Goal: Find specific page/section: Find specific page/section

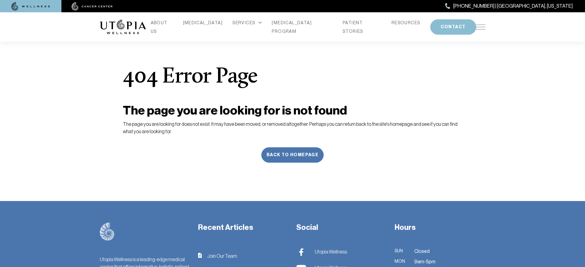
click at [221, 256] on span "Join Our Team" at bounding box center [222, 255] width 30 height 7
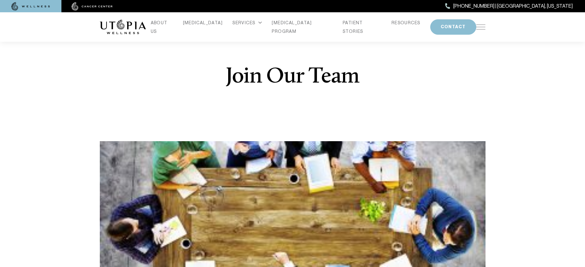
click at [292, 77] on h1 "Join Our Team" at bounding box center [292, 77] width 133 height 22
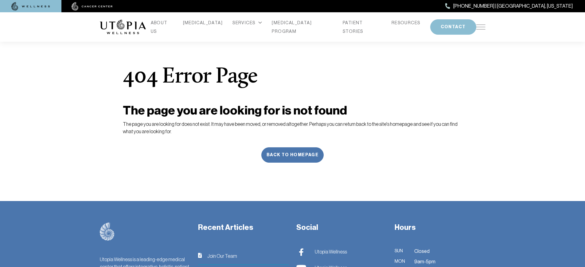
click at [221, 256] on span "Join Our Team" at bounding box center [222, 255] width 30 height 7
